Goal: Task Accomplishment & Management: Understand process/instructions

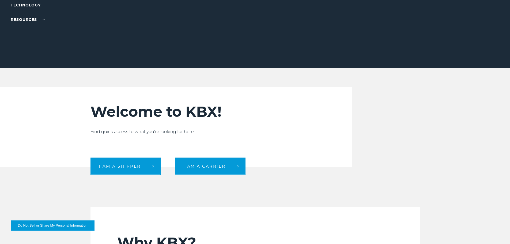
scroll to position [107, 0]
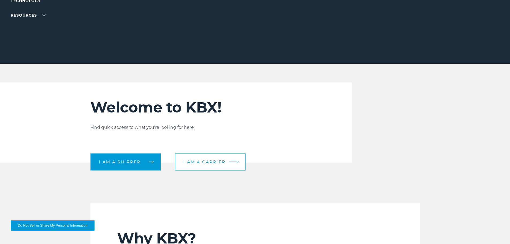
click at [208, 160] on span "I am a carrier" at bounding box center [204, 162] width 42 height 4
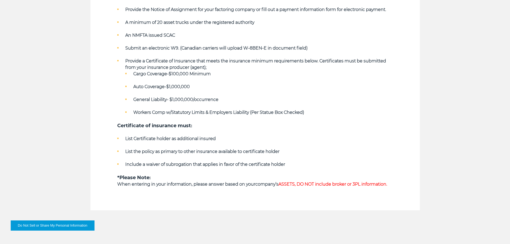
scroll to position [348, 0]
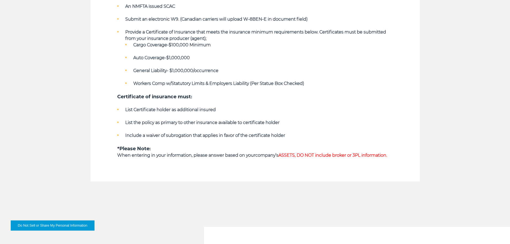
click at [224, 176] on div "Key Qualifying Requirements Along with Active Common and/or Contract Authority …" at bounding box center [254, 22] width 275 height 318
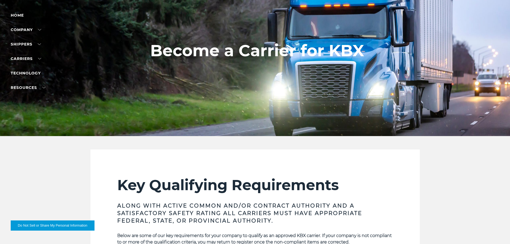
scroll to position [0, 0]
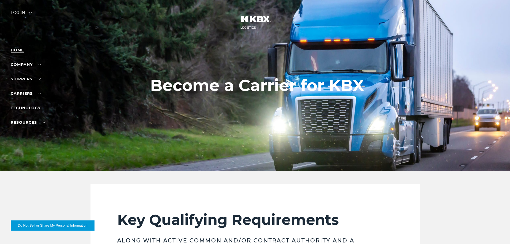
click at [13, 51] on link "Home" at bounding box center [17, 50] width 13 height 5
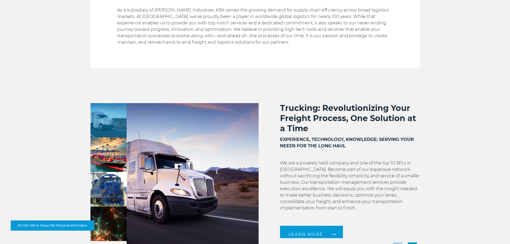
scroll to position [428, 0]
